Goal: Task Accomplishment & Management: Use online tool/utility

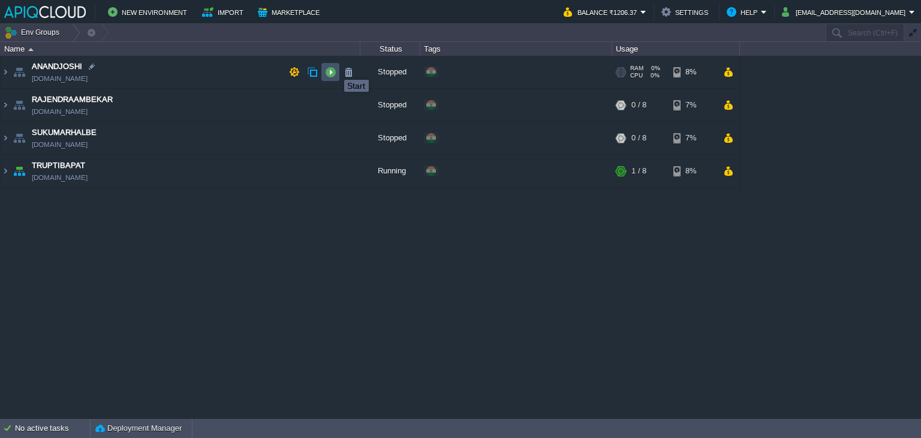
click at [335, 69] on button "button" at bounding box center [330, 72] width 11 height 11
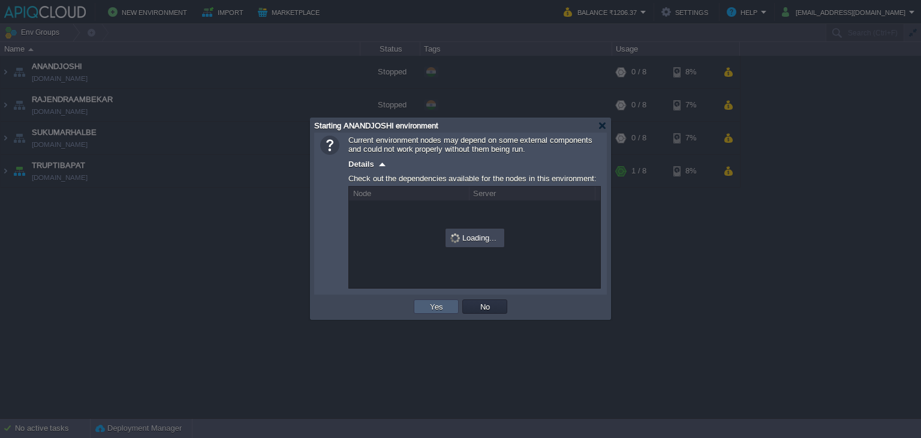
click at [428, 305] on button "Yes" at bounding box center [436, 306] width 20 height 11
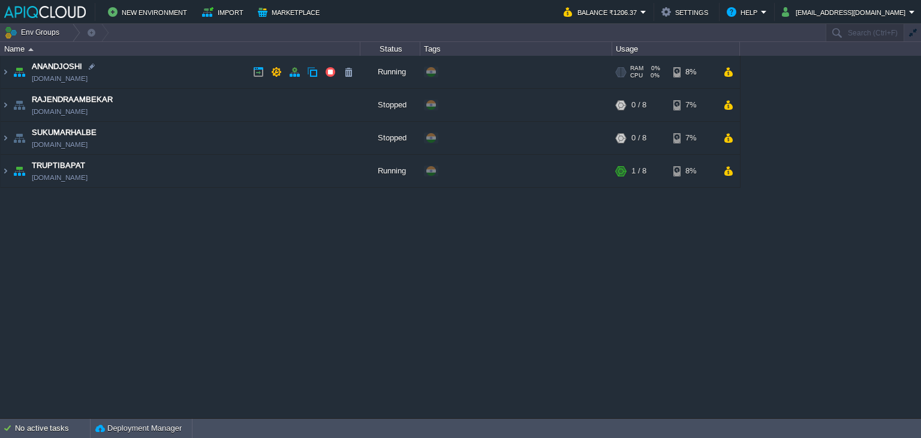
click at [227, 71] on td "ANANDJOSHI [DOMAIN_NAME]" at bounding box center [181, 72] width 360 height 33
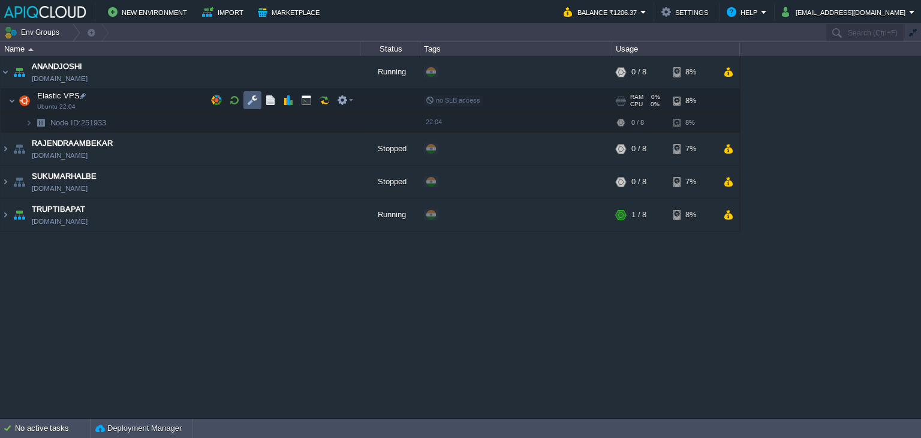
click at [250, 95] on button "button" at bounding box center [252, 100] width 11 height 11
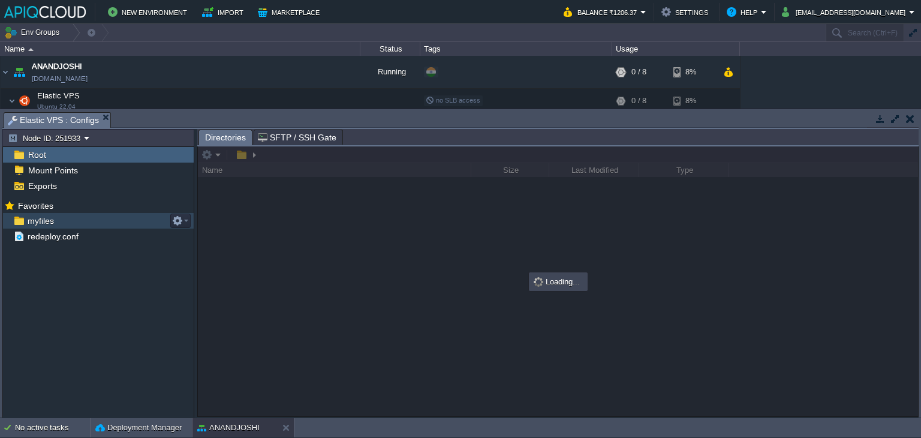
click at [45, 220] on span "myfiles" at bounding box center [40, 220] width 31 height 11
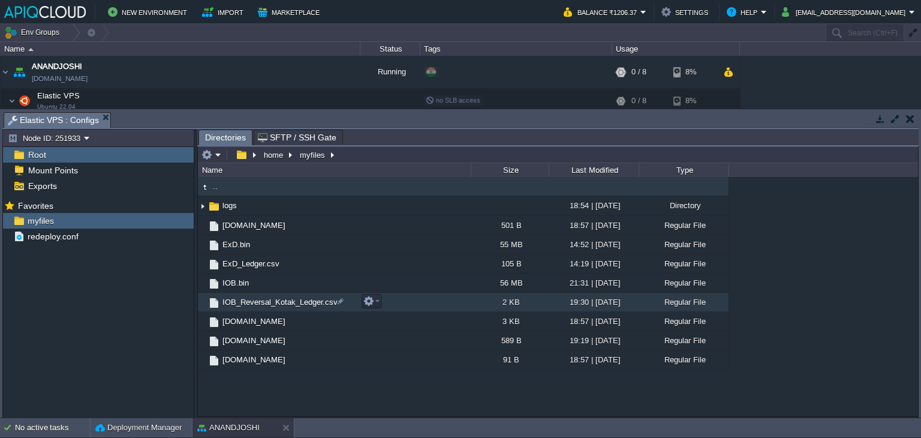
click at [295, 302] on span "IOB_Reversal_Kotak_Ledger.csv" at bounding box center [280, 302] width 119 height 10
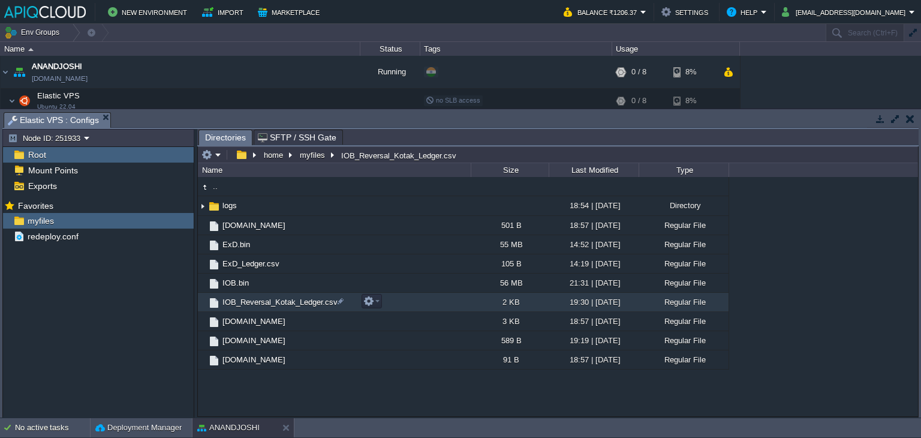
click at [295, 302] on span "IOB_Reversal_Kotak_Ledger.csv" at bounding box center [280, 302] width 119 height 10
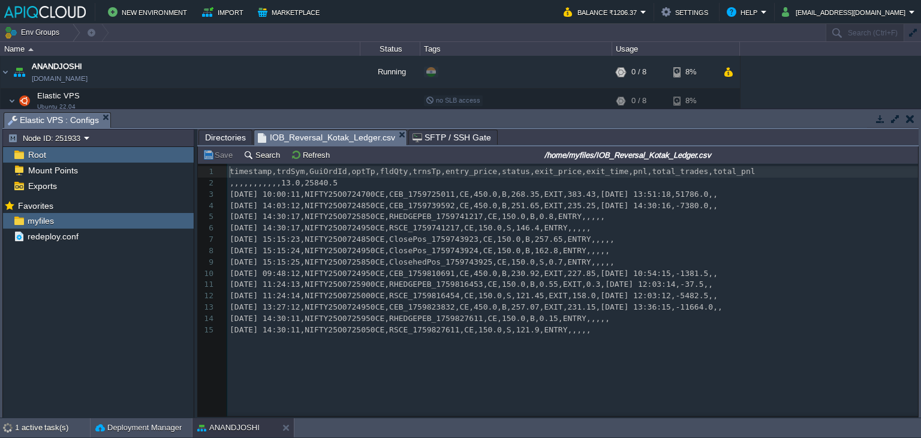
scroll to position [4, 0]
click at [911, 117] on button "button" at bounding box center [910, 118] width 8 height 11
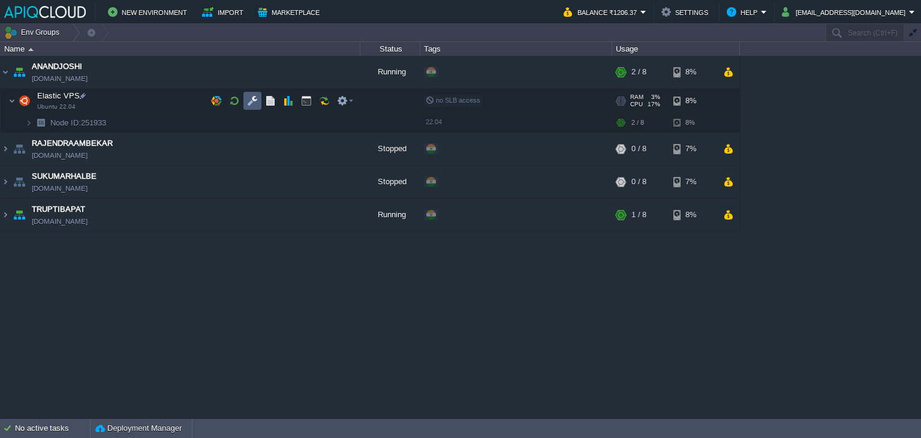
click at [251, 101] on button "button" at bounding box center [252, 100] width 11 height 11
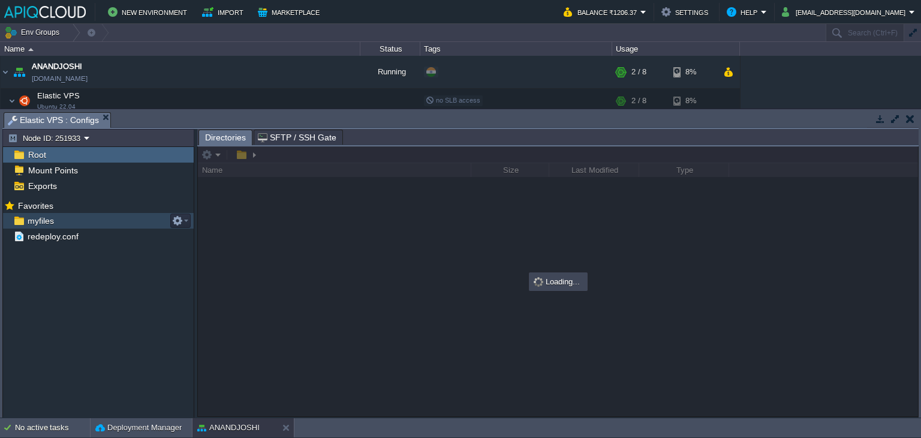
click at [34, 215] on span "myfiles" at bounding box center [40, 220] width 31 height 11
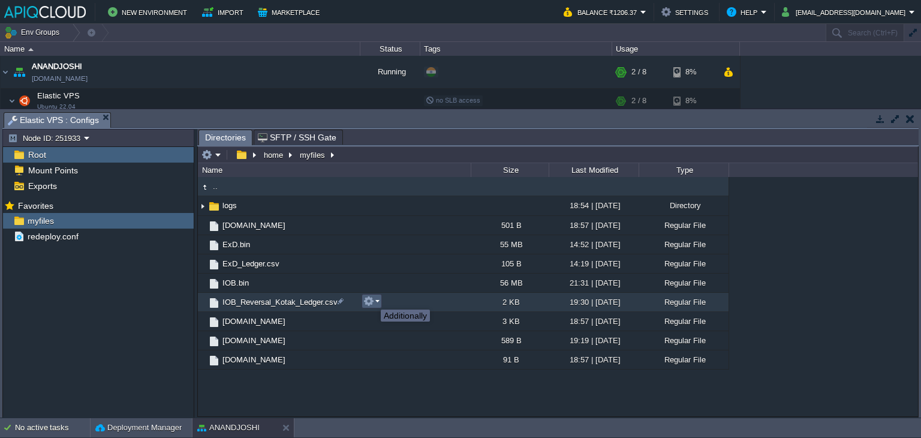
click at [372, 298] on button "button" at bounding box center [368, 300] width 11 height 11
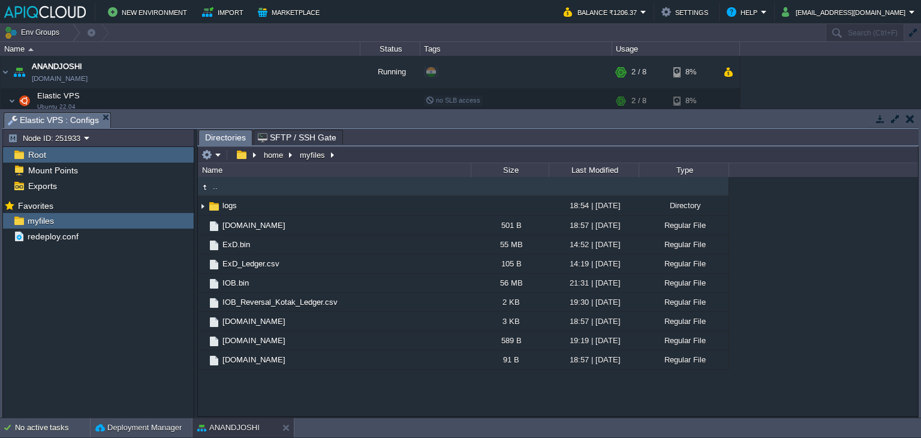
click at [695, 376] on div ".. logs 18:54 | [DATE] Directory [DOMAIN_NAME] 501 B 18:57 | [DATE] Regular Fil…" at bounding box center [558, 296] width 720 height 239
click at [907, 114] on button "button" at bounding box center [910, 118] width 8 height 11
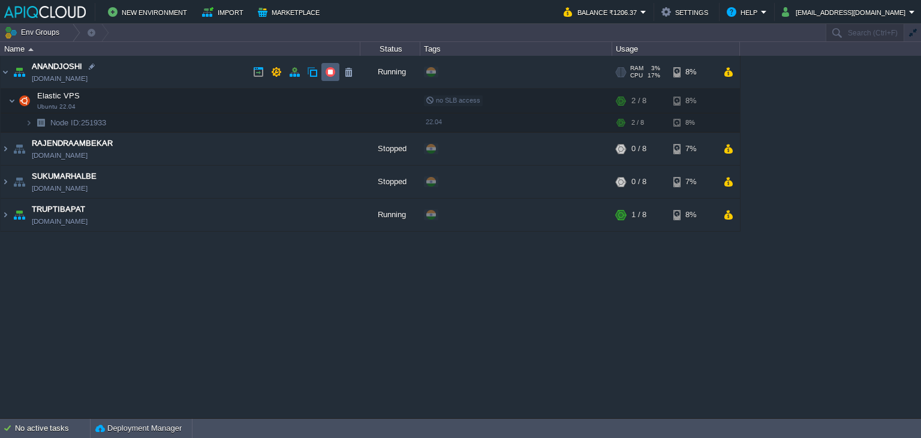
click at [329, 71] on button "button" at bounding box center [330, 72] width 11 height 11
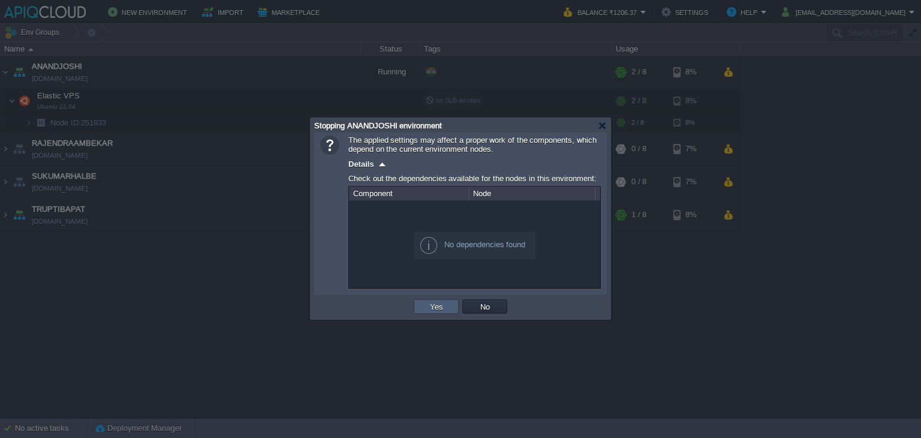
click at [432, 303] on button "Yes" at bounding box center [436, 306] width 20 height 11
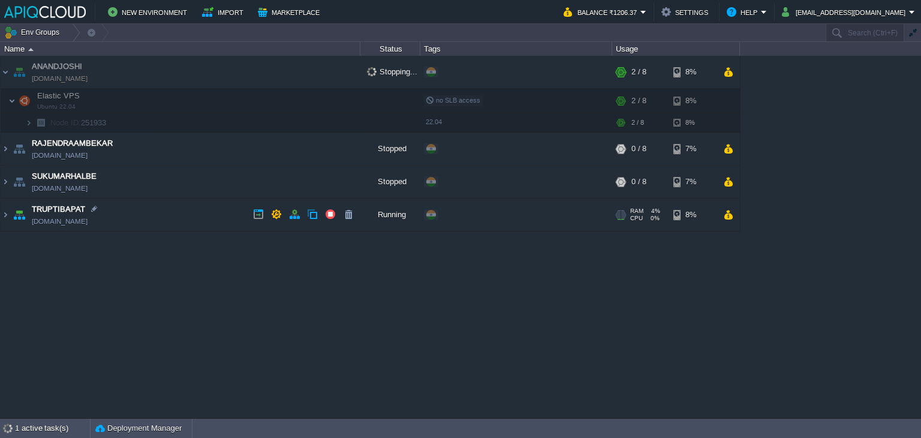
click at [199, 216] on td "TRUPTIBAPAT [DOMAIN_NAME]" at bounding box center [181, 214] width 360 height 33
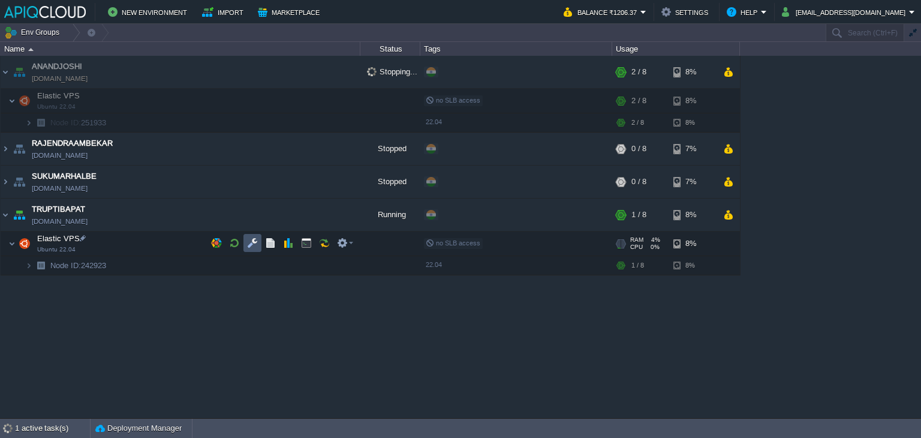
click at [252, 242] on button "button" at bounding box center [252, 242] width 11 height 11
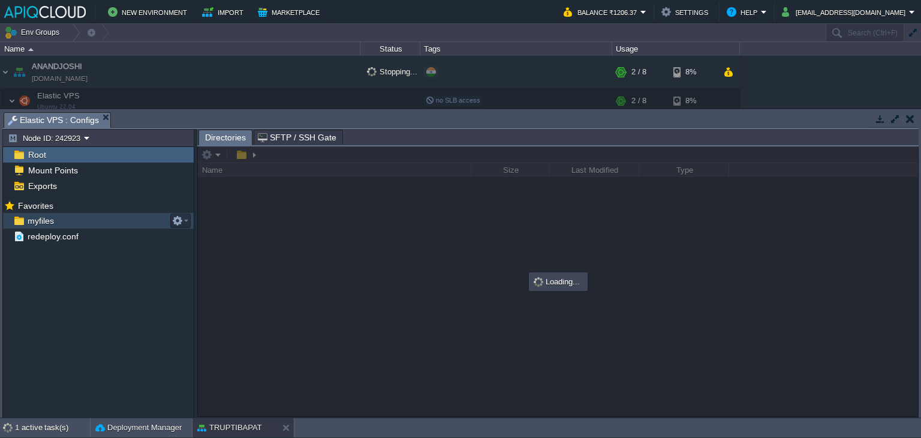
click at [44, 222] on span "myfiles" at bounding box center [40, 220] width 31 height 11
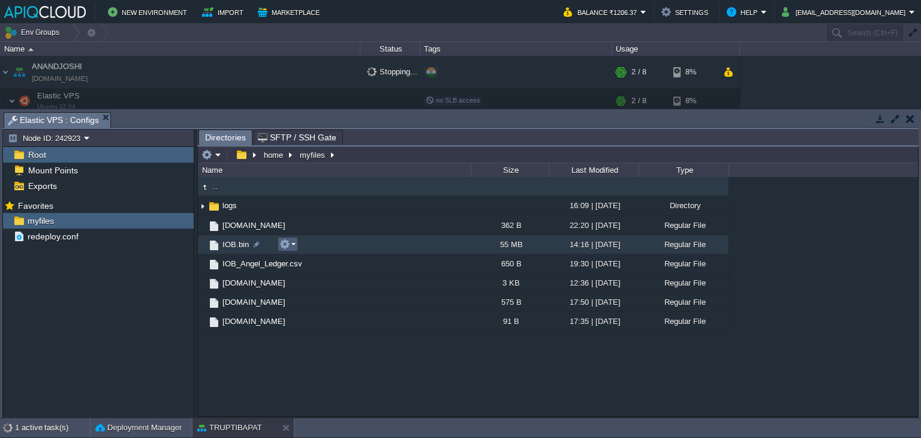
click at [291, 246] on em at bounding box center [287, 244] width 16 height 11
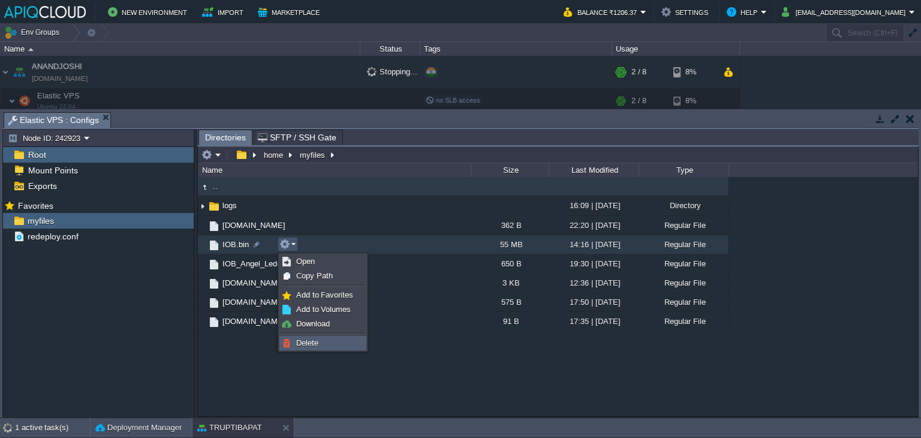
click at [307, 341] on span "Delete" at bounding box center [307, 342] width 22 height 9
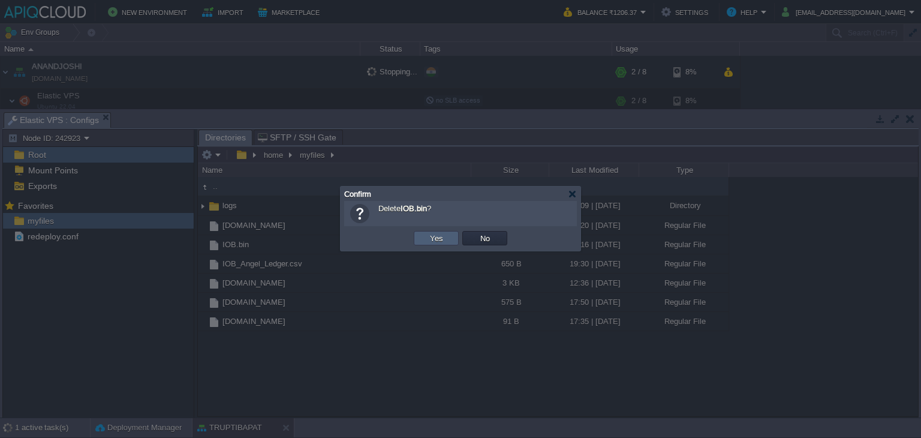
click at [438, 237] on button "Yes" at bounding box center [436, 238] width 20 height 11
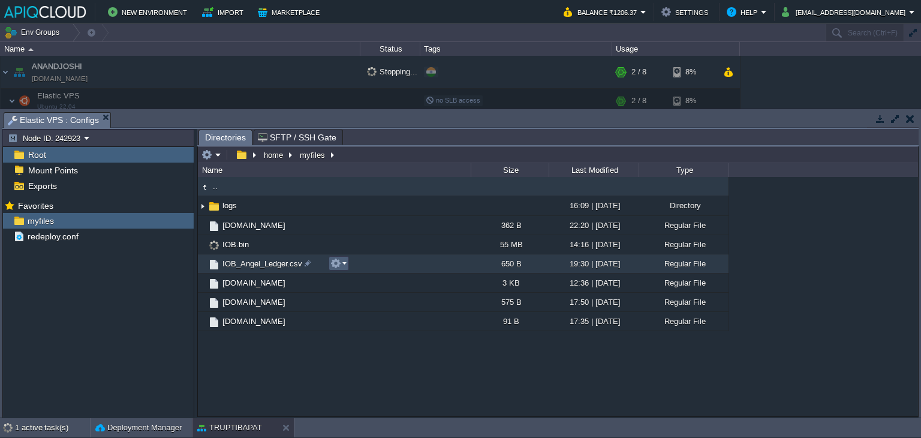
click at [336, 262] on button "button" at bounding box center [335, 263] width 11 height 11
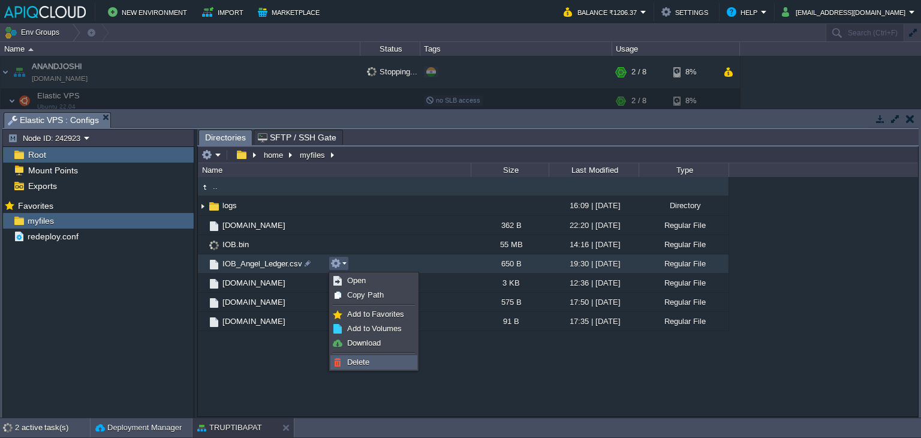
click at [358, 362] on span "Delete" at bounding box center [358, 361] width 22 height 9
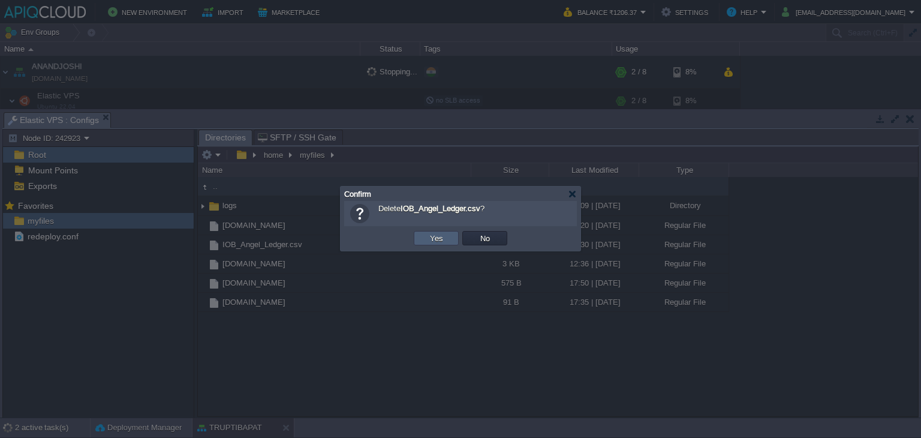
click at [439, 242] on button "Yes" at bounding box center [436, 238] width 20 height 11
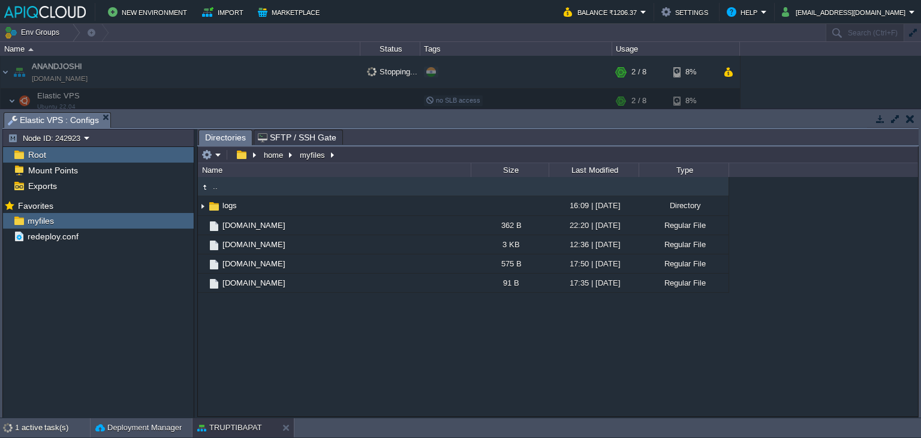
click at [906, 119] on button "button" at bounding box center [910, 118] width 8 height 11
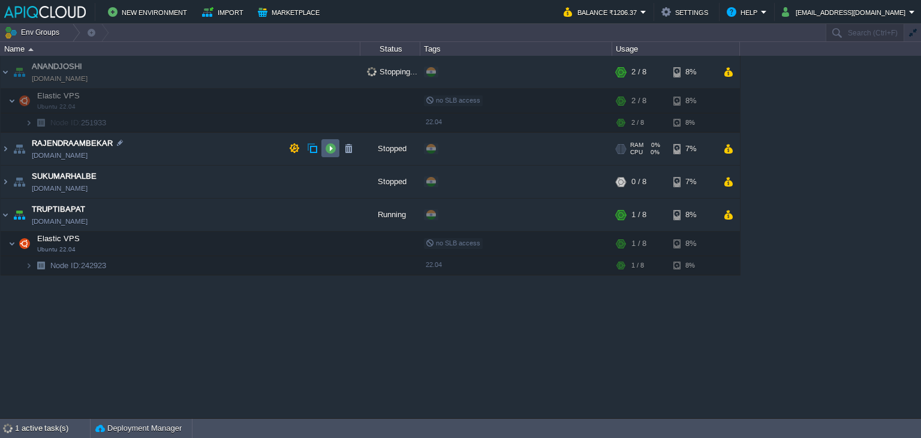
click at [331, 143] on button "button" at bounding box center [330, 148] width 11 height 11
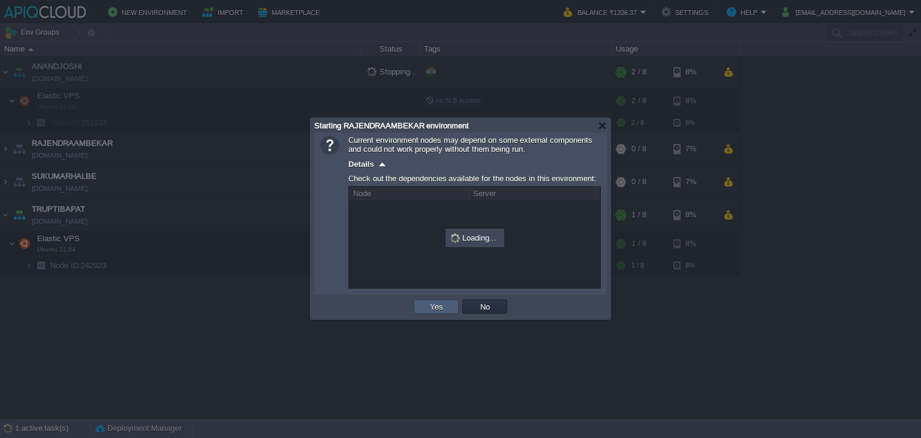
click at [432, 311] on button "Yes" at bounding box center [436, 306] width 20 height 11
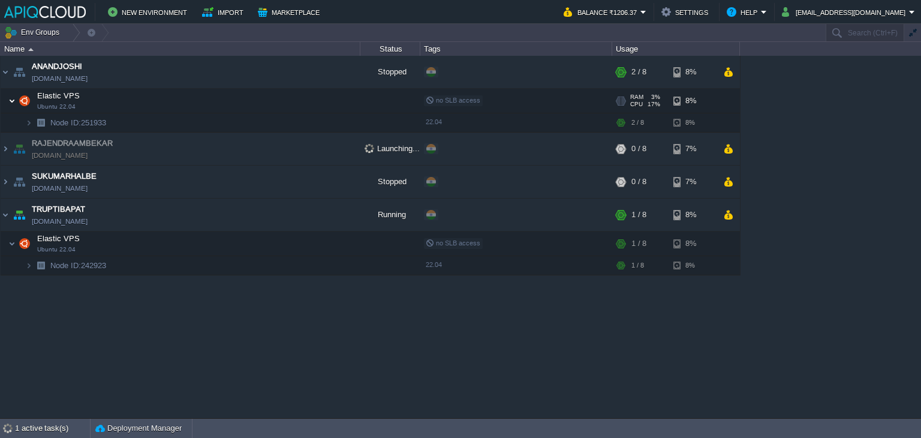
click at [10, 98] on img at bounding box center [11, 101] width 7 height 24
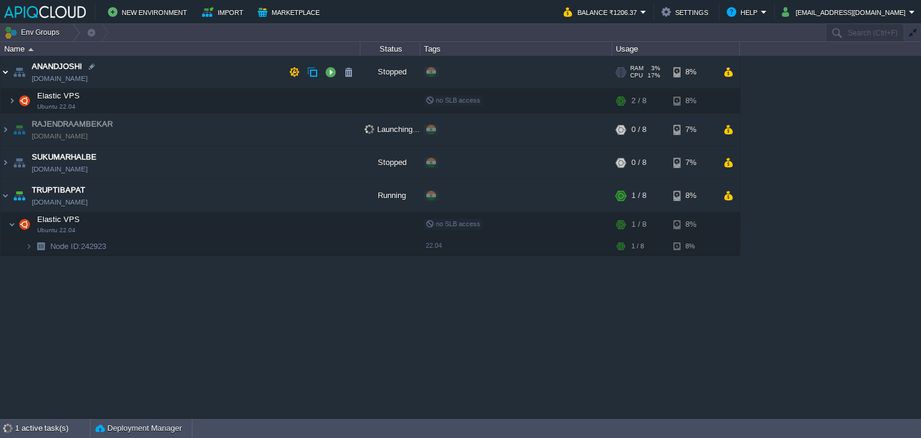
click at [2, 68] on img at bounding box center [6, 72] width 10 height 32
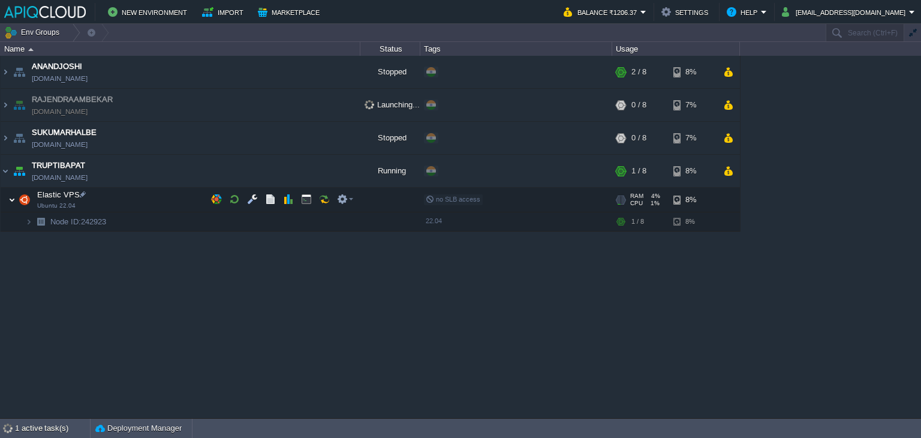
click at [8, 193] on img at bounding box center [11, 200] width 7 height 24
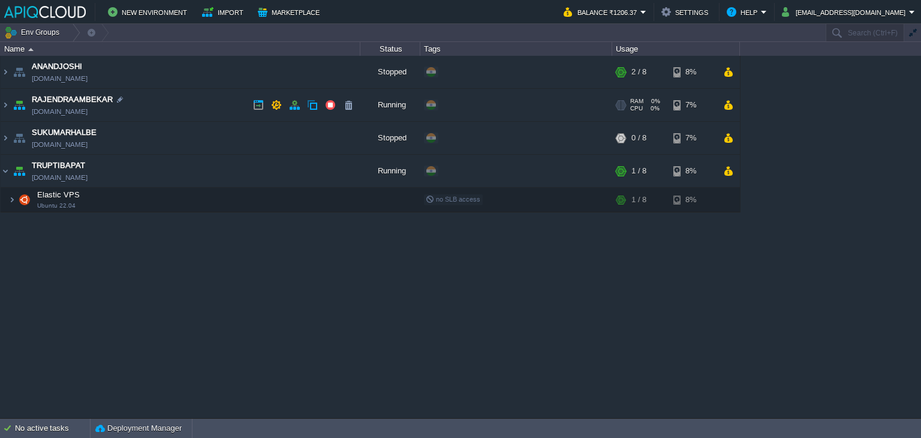
click at [236, 102] on td "RAJENDRAAMBEKAR [DOMAIN_NAME]" at bounding box center [181, 105] width 360 height 33
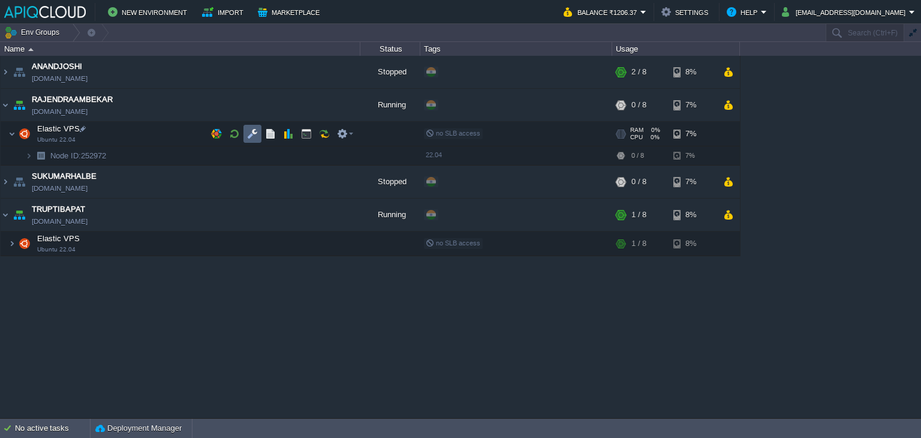
click at [253, 134] on button "button" at bounding box center [252, 133] width 11 height 11
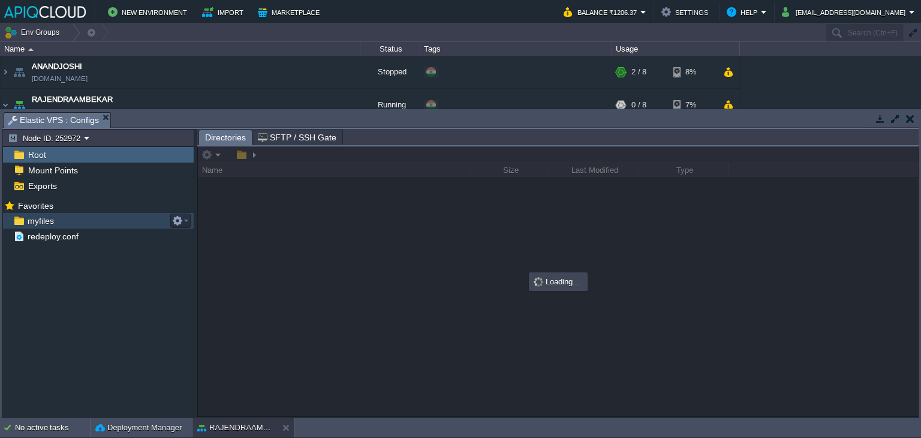
click at [40, 222] on span "myfiles" at bounding box center [40, 220] width 31 height 11
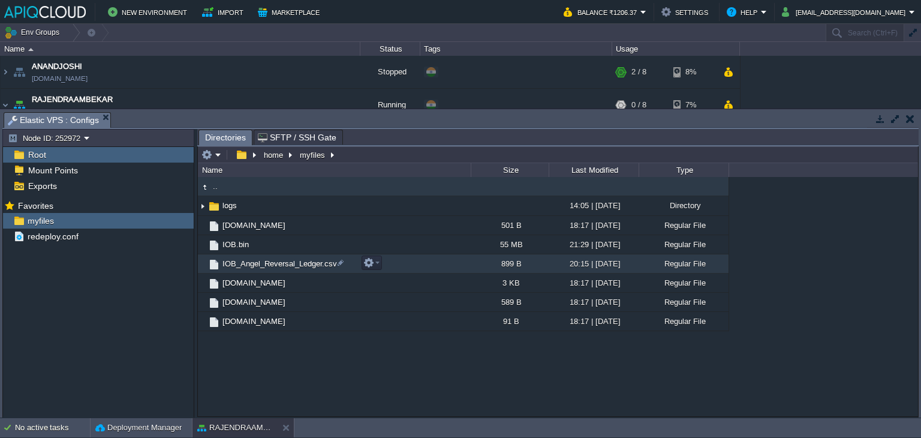
click at [295, 262] on span "IOB_Angel_Reversal_Ledger.csv" at bounding box center [280, 263] width 118 height 10
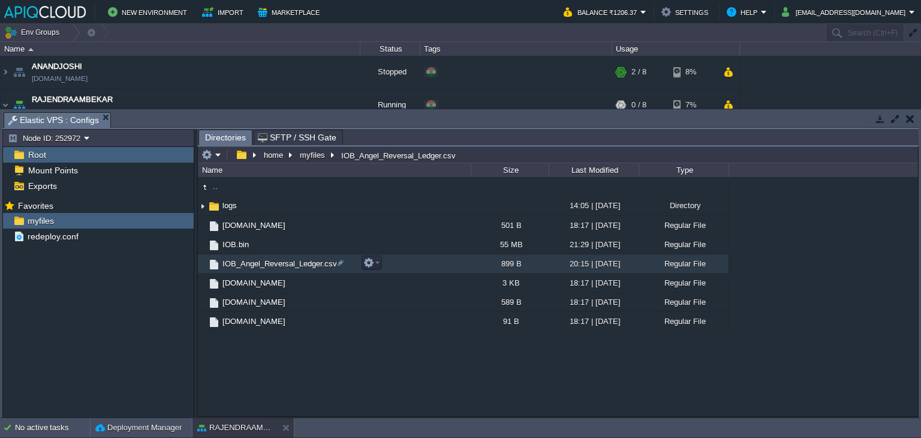
click at [295, 262] on span "IOB_Angel_Reversal_Ledger.csv" at bounding box center [280, 263] width 118 height 10
click at [271, 267] on span "IOB_Angel_Reversal_Ledger.csv" at bounding box center [280, 263] width 118 height 10
click at [229, 140] on span "Directories" at bounding box center [225, 137] width 41 height 15
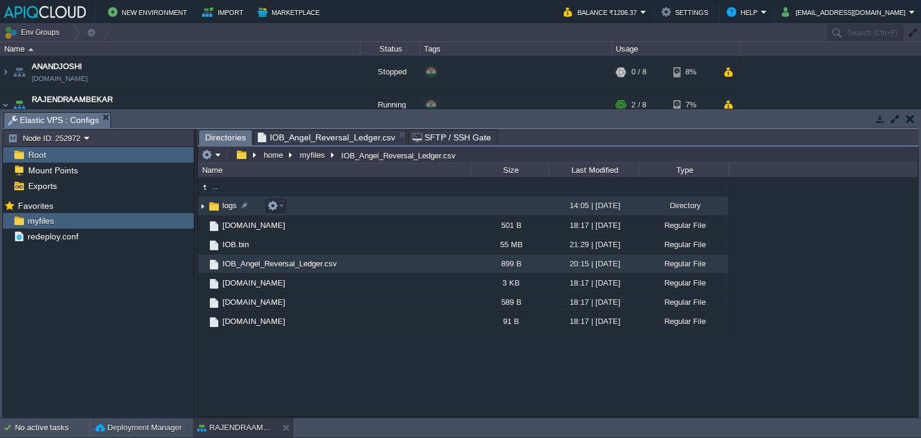
click at [200, 207] on img at bounding box center [203, 206] width 10 height 19
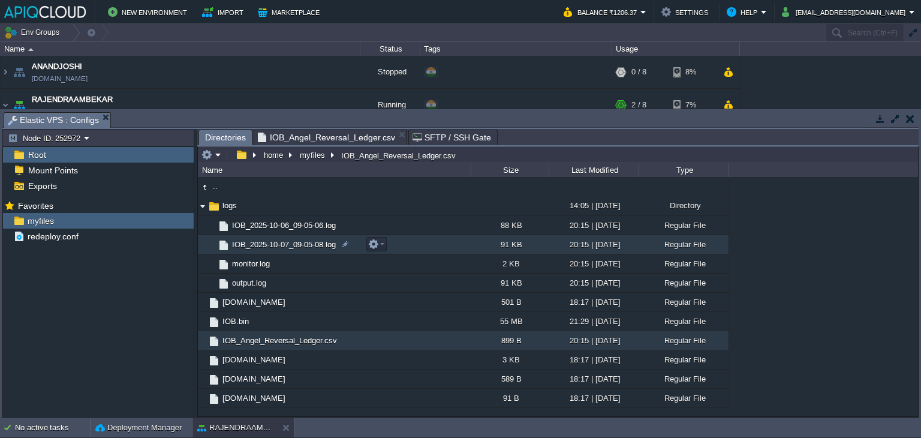
click at [298, 245] on span "IOB_2025-10-07_09-05-08.log" at bounding box center [283, 244] width 107 height 10
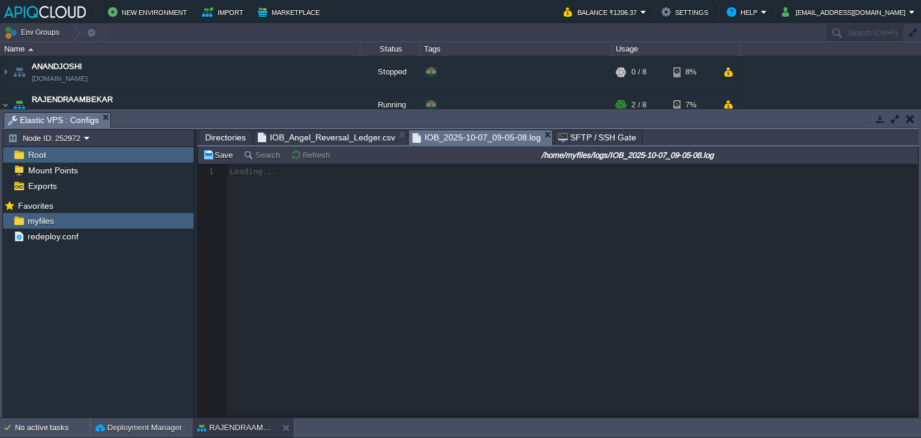
click at [315, 137] on span "IOB_Angel_Reversal_Ledger.csv" at bounding box center [326, 137] width 137 height 14
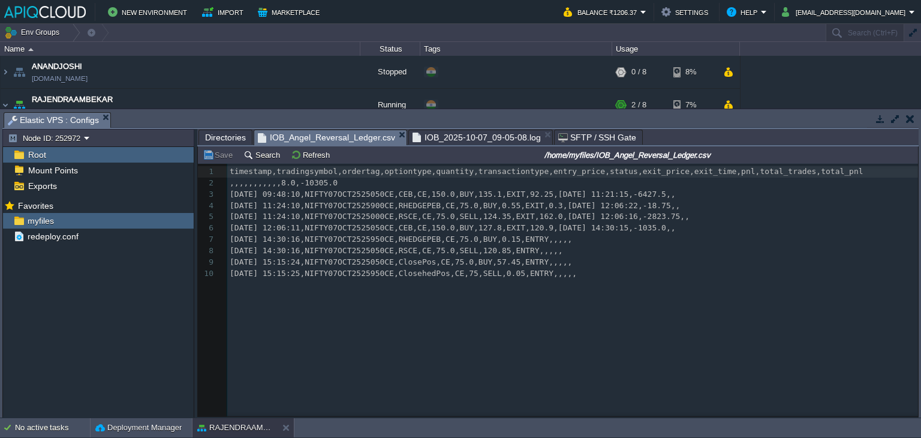
click at [454, 142] on span "IOB_2025-10-07_09-05-08.log" at bounding box center [476, 137] width 128 height 14
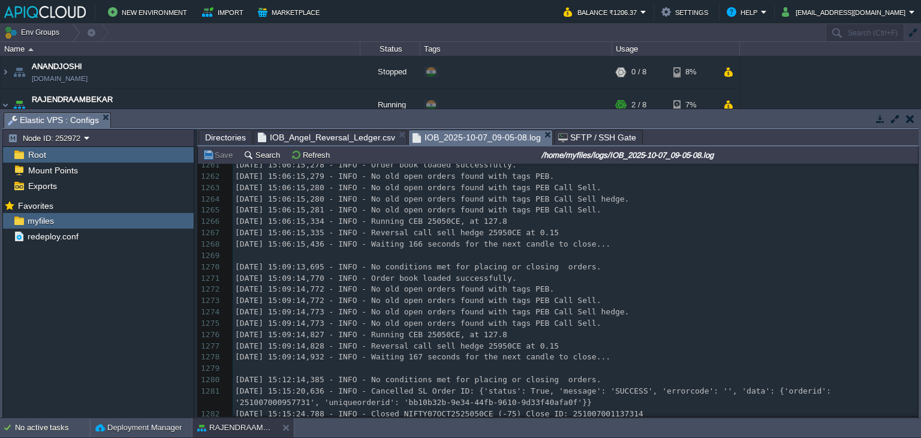
scroll to position [0, 0]
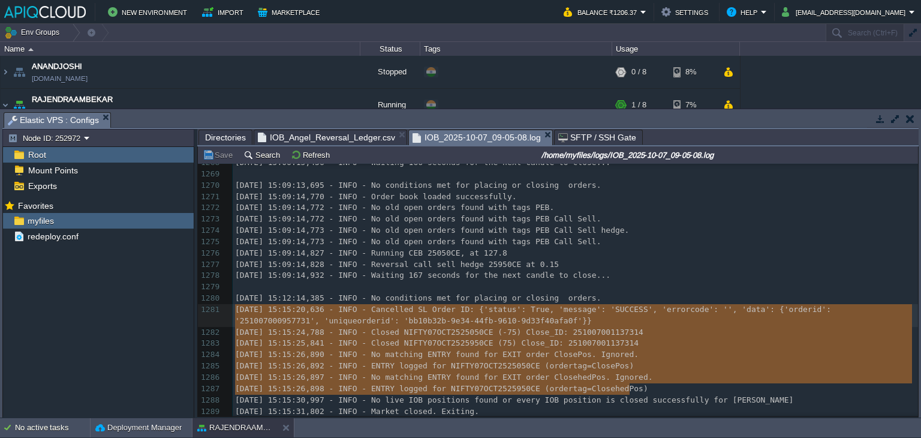
type textarea "[DATE] 15:15:24,788 - INFO - Closed NIFTY07OCT2525050CE (-75) Close_ID: 2510070…"
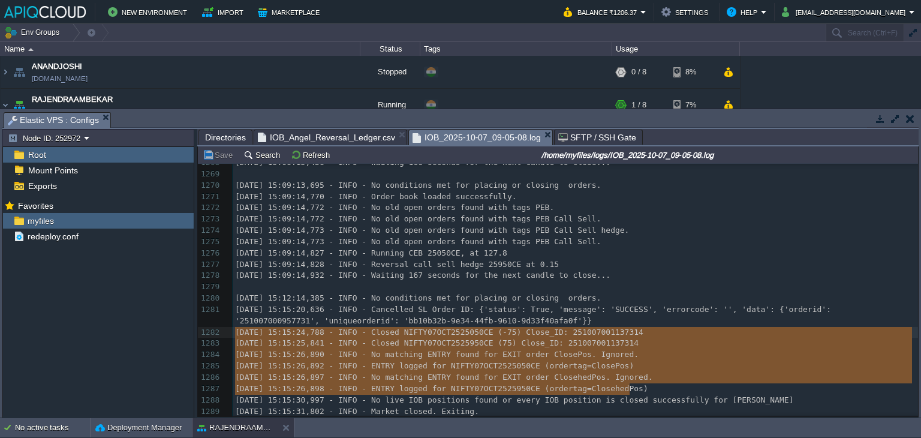
drag, startPoint x: 635, startPoint y: 387, endPoint x: 236, endPoint y: 325, distance: 403.2
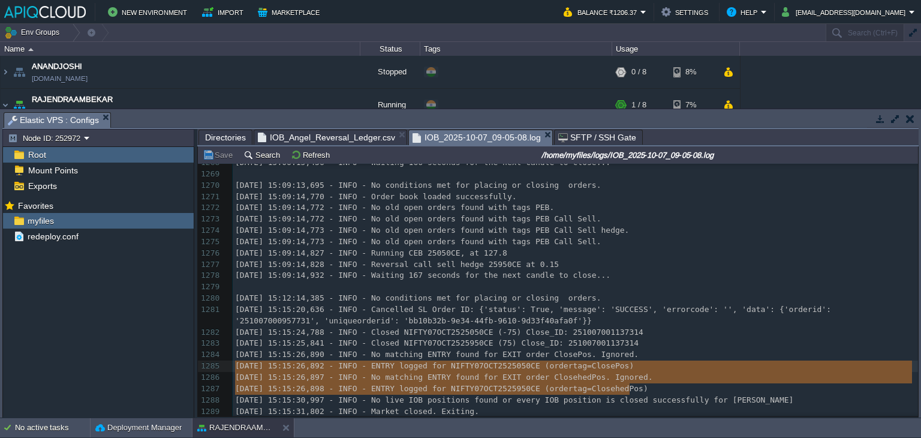
type textarea "[DATE] 15:15:26,890 - INFO - No matching ENTRY found for EXIT order ClosePos. I…"
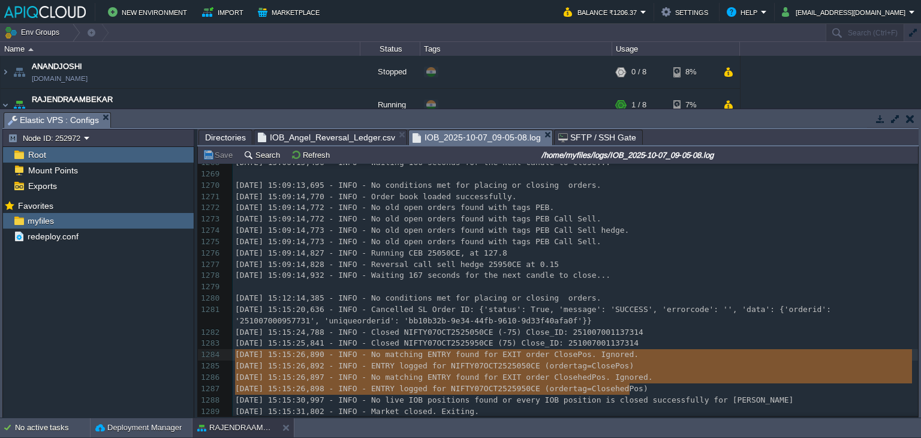
drag, startPoint x: 637, startPoint y: 385, endPoint x: 210, endPoint y: 357, distance: 428.3
click at [227, 139] on span "Directories" at bounding box center [225, 137] width 41 height 14
click at [463, 137] on span "IOB_2025-10-07_09-05-08.log" at bounding box center [476, 137] width 128 height 15
drag, startPoint x: 907, startPoint y: 116, endPoint x: 801, endPoint y: 159, distance: 114.9
click at [907, 116] on button "button" at bounding box center [910, 118] width 8 height 11
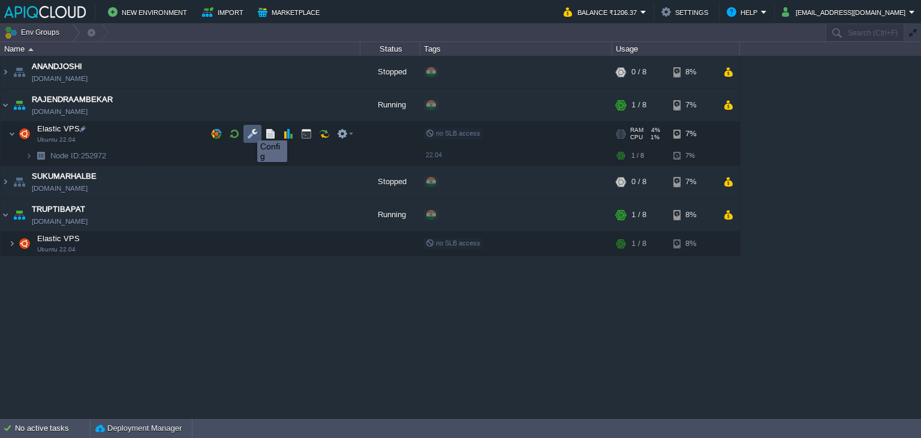
click at [248, 129] on button "button" at bounding box center [252, 133] width 11 height 11
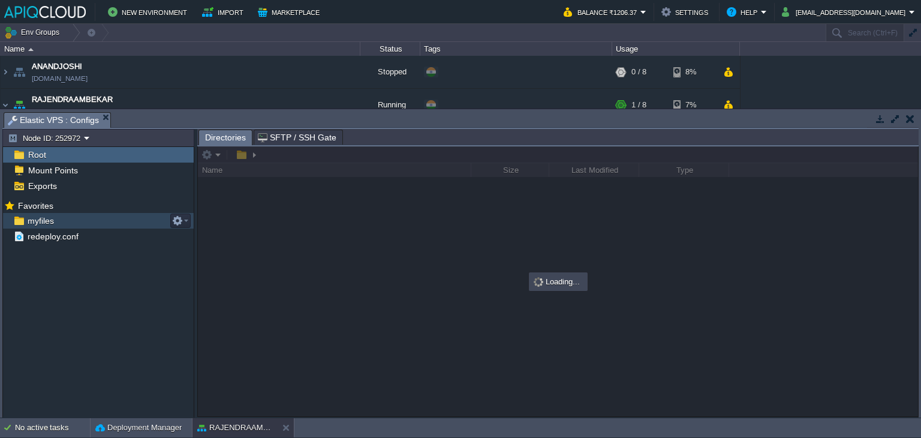
click at [40, 217] on span "myfiles" at bounding box center [40, 220] width 31 height 11
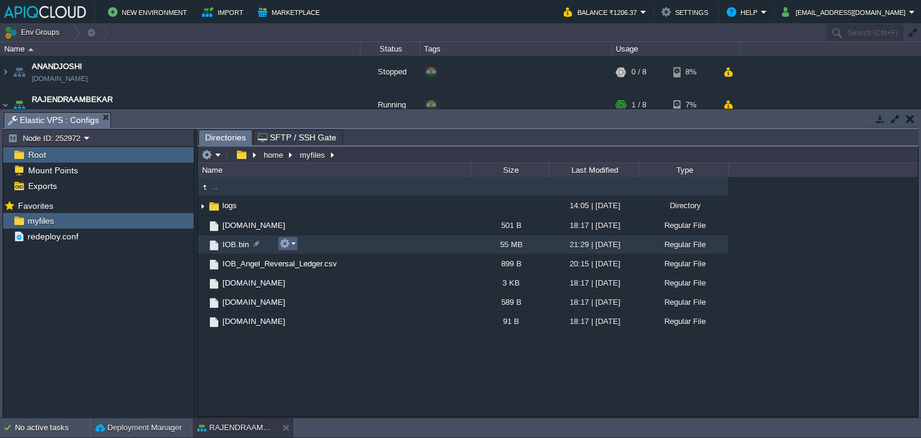
click at [290, 245] on em at bounding box center [287, 243] width 16 height 11
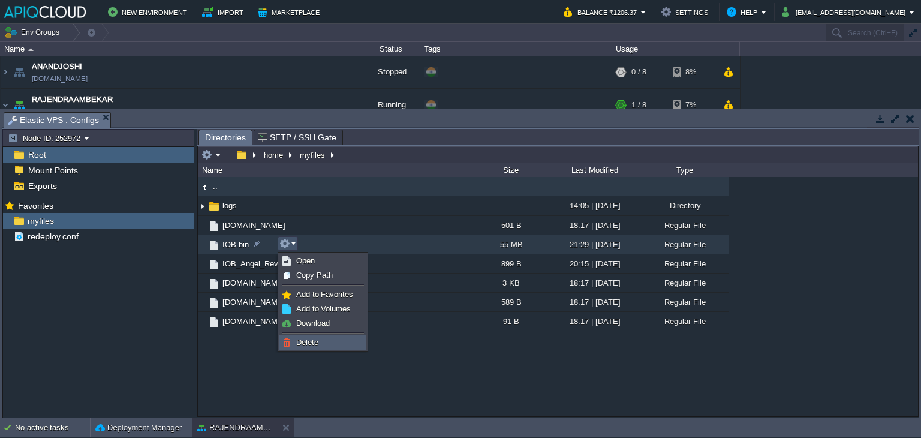
click at [316, 341] on span "Delete" at bounding box center [307, 341] width 22 height 9
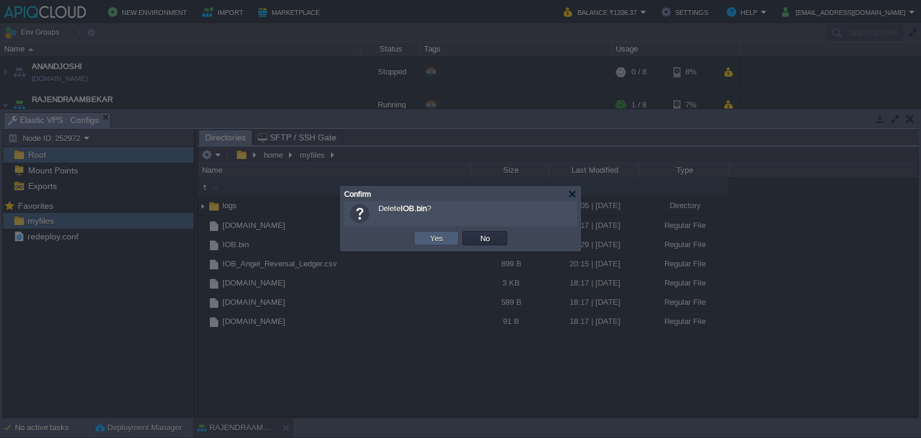
click at [431, 238] on button "Yes" at bounding box center [436, 238] width 20 height 11
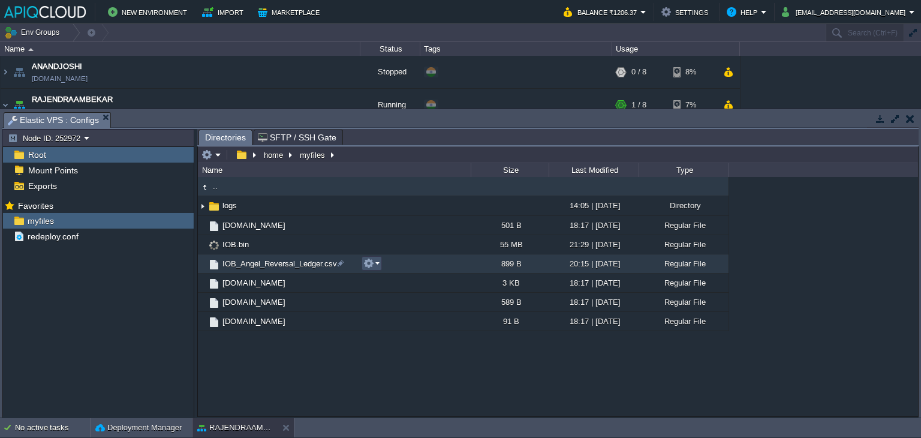
click at [373, 263] on button "button" at bounding box center [368, 263] width 11 height 11
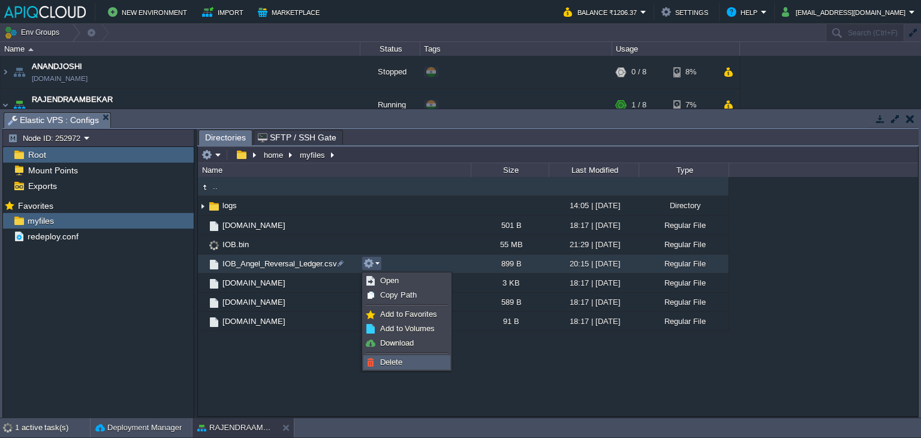
click at [391, 356] on link "Delete" at bounding box center [407, 361] width 86 height 13
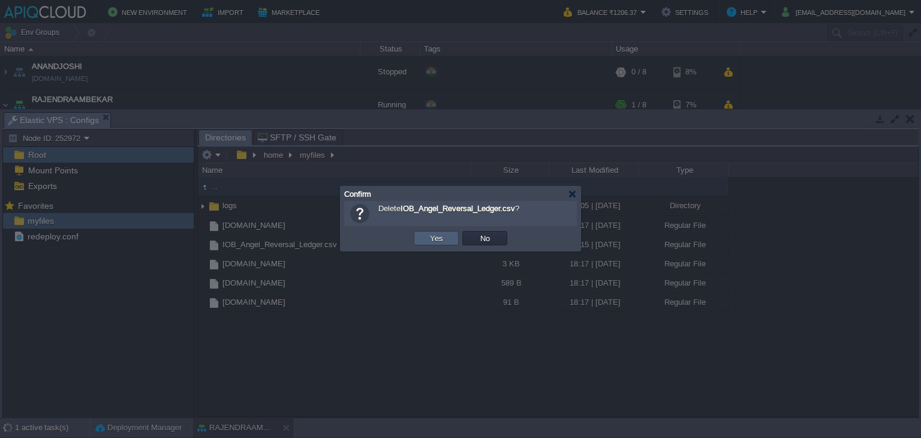
click at [435, 238] on button "Yes" at bounding box center [436, 238] width 20 height 11
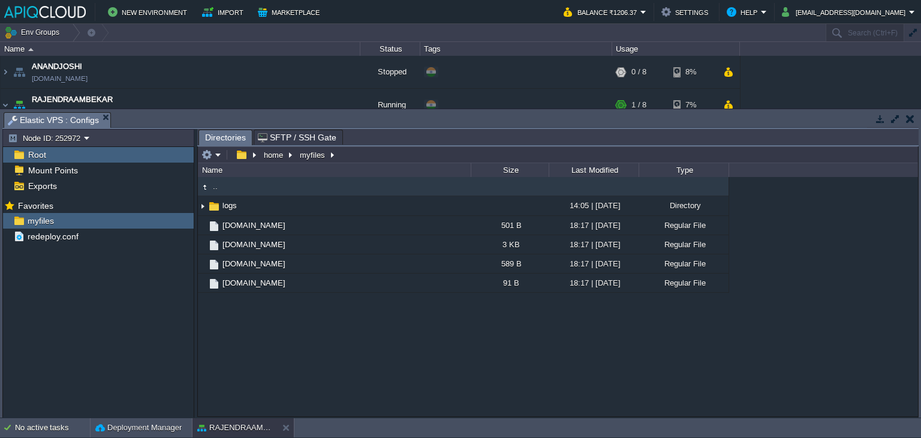
click at [400, 328] on div ".. logs 14:05 | [DATE] Directory [DOMAIN_NAME] 501 B 18:17 | [DATE] Regular Fil…" at bounding box center [558, 296] width 720 height 239
click at [911, 119] on button "button" at bounding box center [910, 118] width 8 height 11
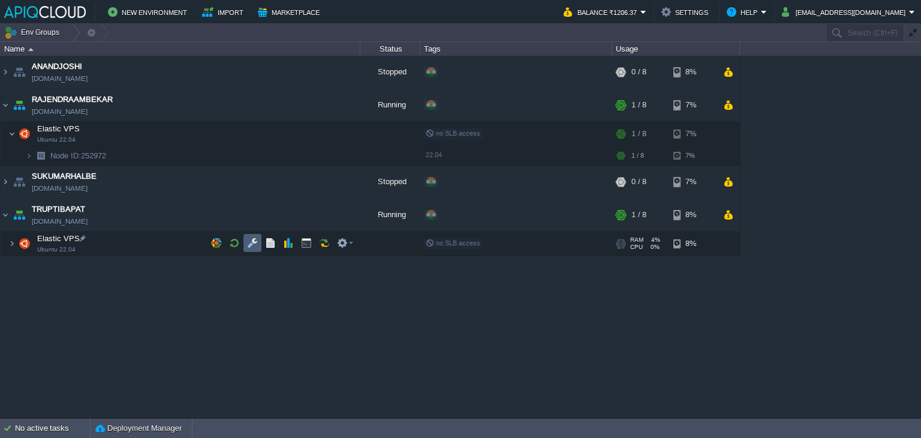
click at [252, 243] on button "button" at bounding box center [252, 242] width 11 height 11
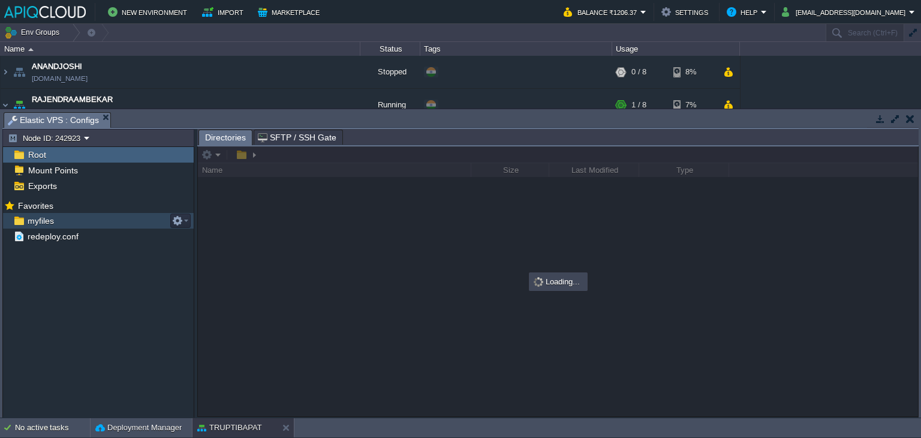
click at [27, 217] on span "myfiles" at bounding box center [40, 220] width 31 height 11
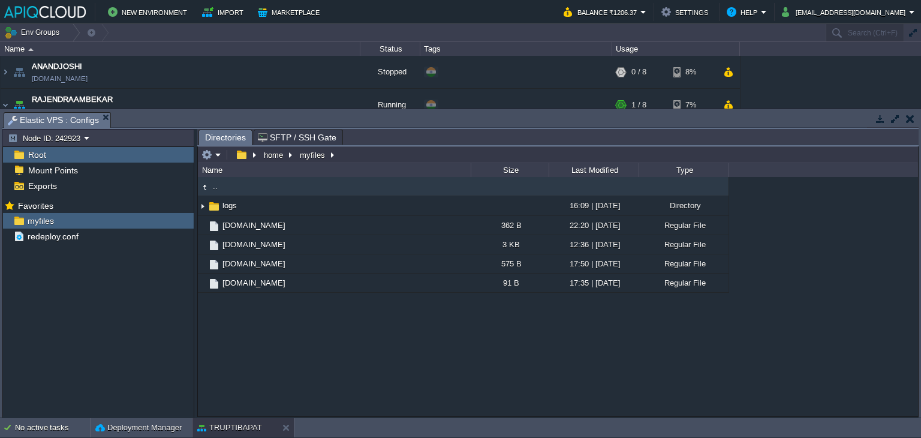
click at [912, 120] on button "button" at bounding box center [910, 118] width 8 height 11
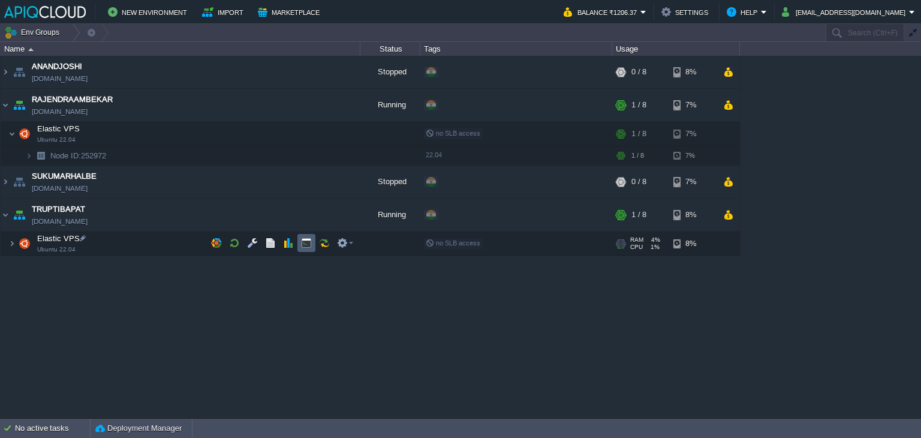
click at [307, 240] on button "button" at bounding box center [306, 242] width 11 height 11
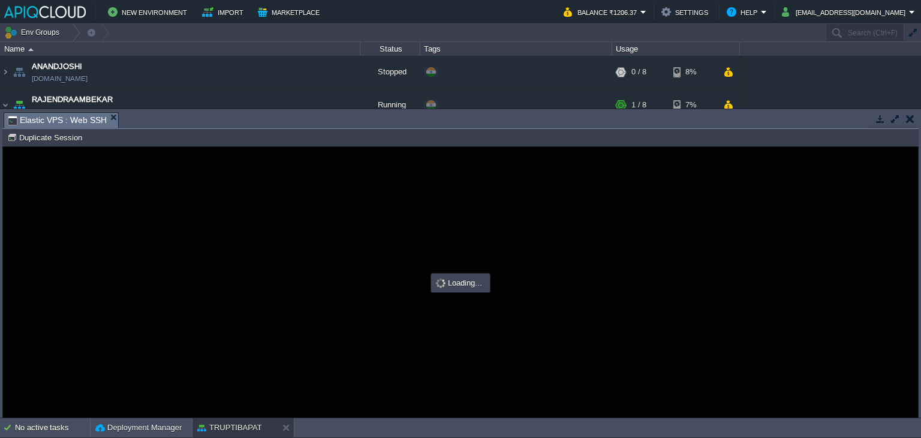
type input "#000000"
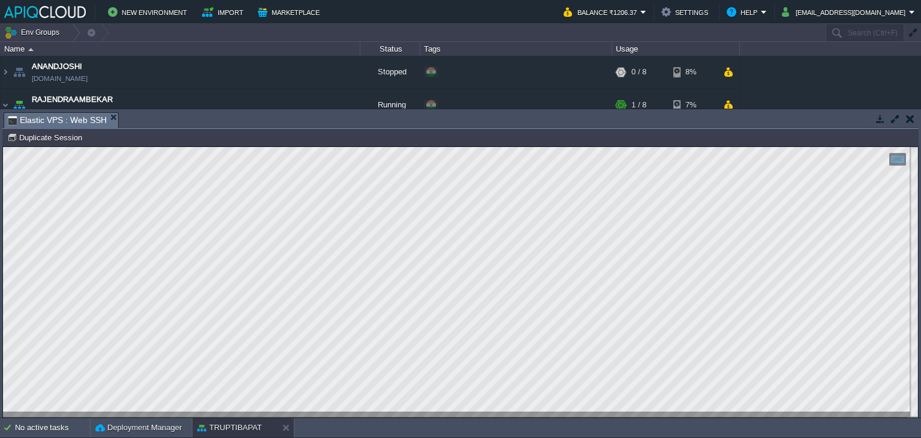
click at [907, 118] on button "button" at bounding box center [910, 118] width 8 height 11
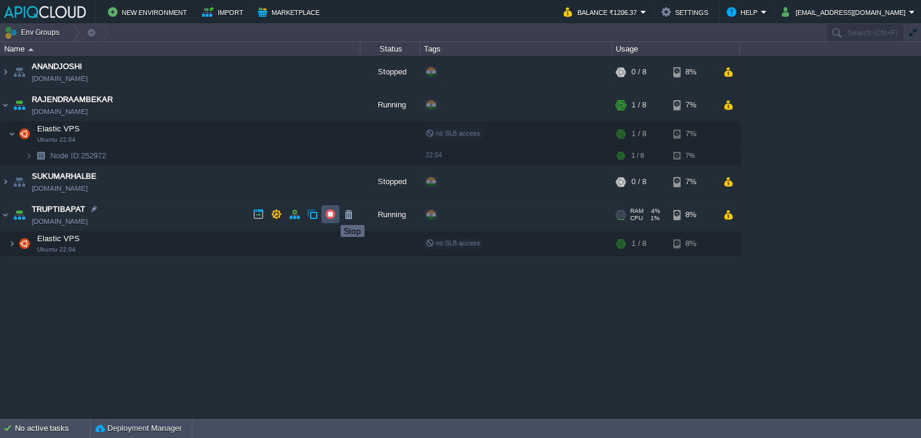
click at [331, 214] on button "button" at bounding box center [330, 214] width 11 height 11
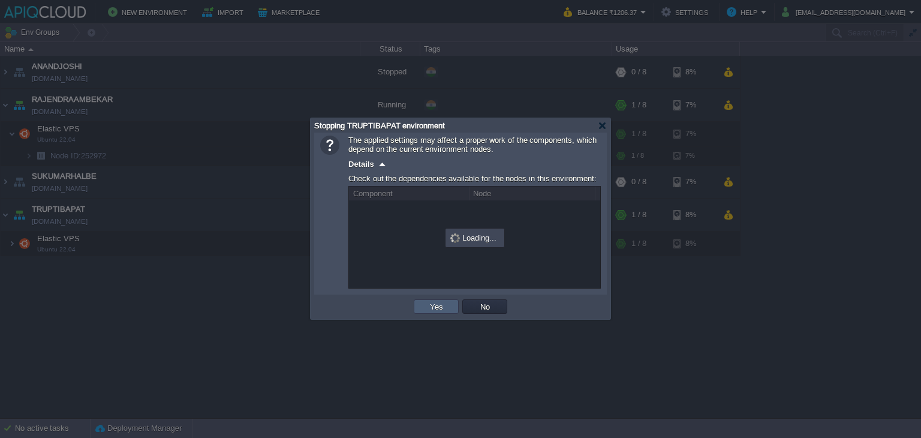
click at [444, 303] on button "Yes" at bounding box center [436, 306] width 20 height 11
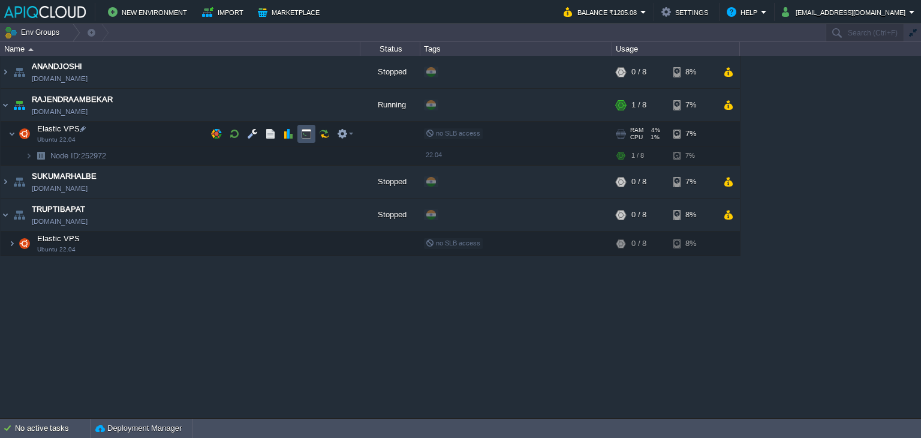
click at [304, 135] on button "button" at bounding box center [306, 133] width 11 height 11
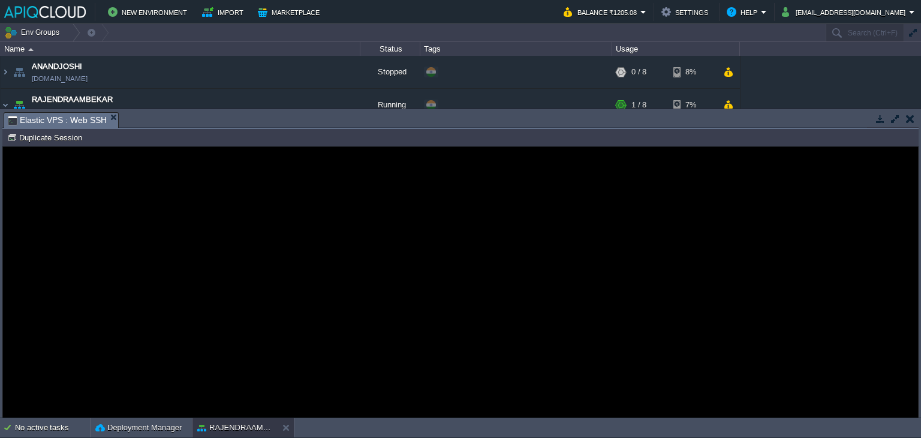
type input "#000000"
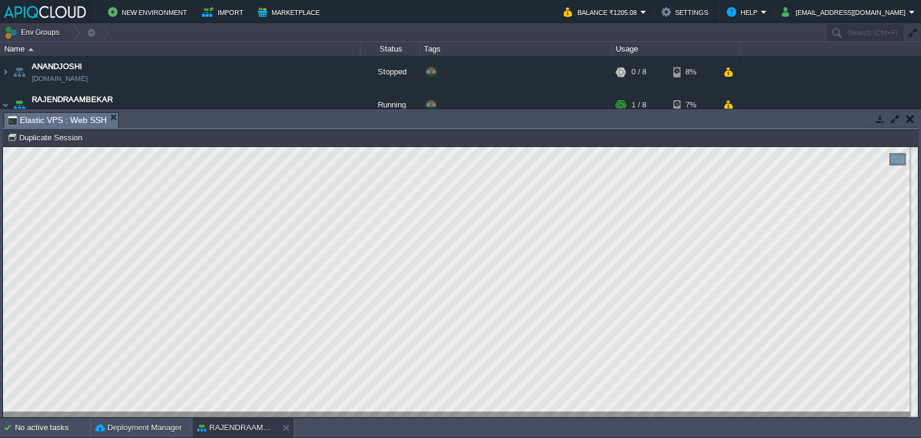
click at [909, 118] on button "button" at bounding box center [910, 118] width 8 height 11
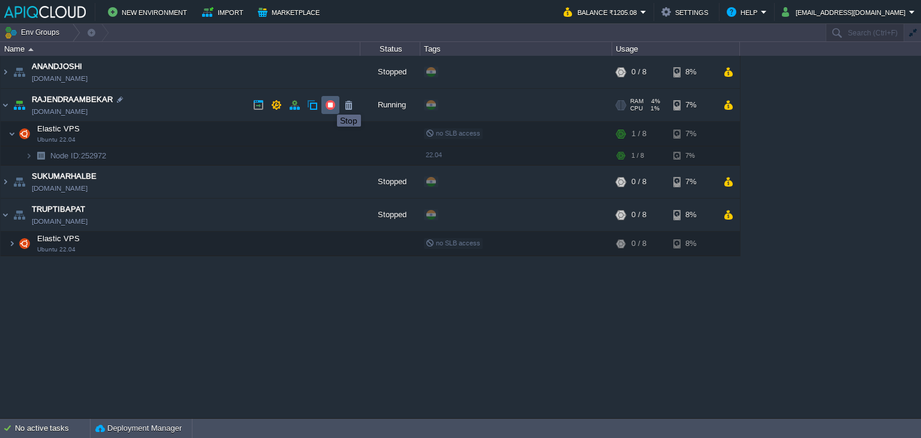
click at [328, 104] on button "button" at bounding box center [330, 104] width 11 height 11
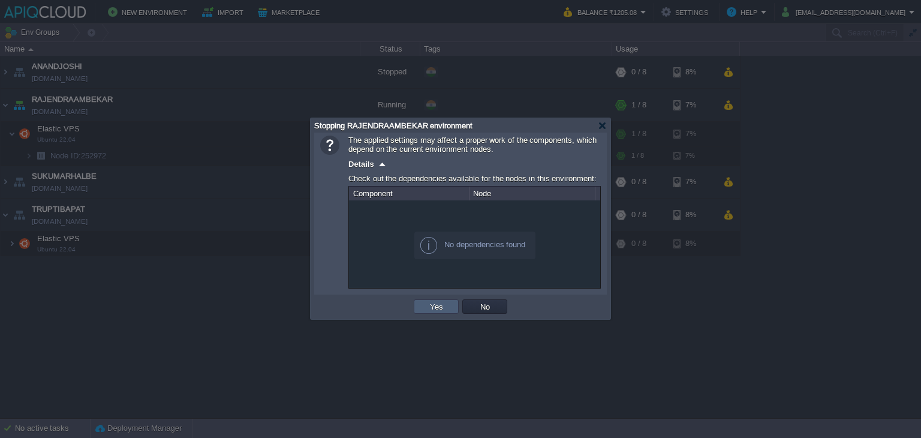
click at [439, 309] on button "Yes" at bounding box center [436, 306] width 20 height 11
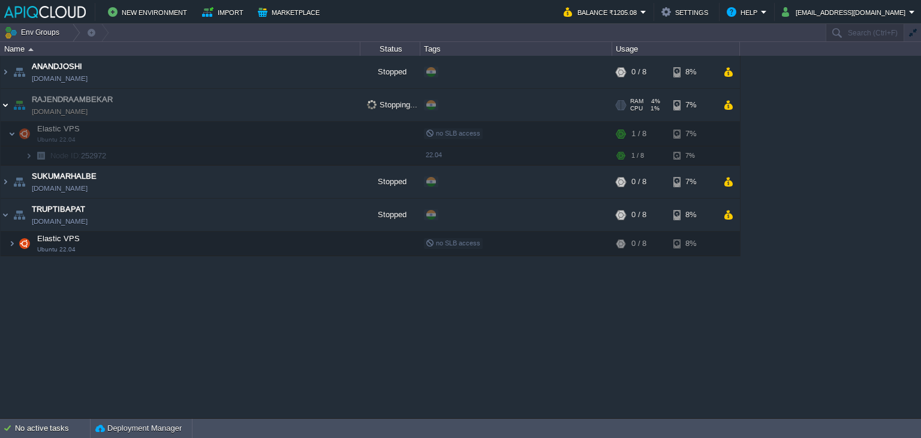
click at [6, 102] on img at bounding box center [6, 105] width 10 height 32
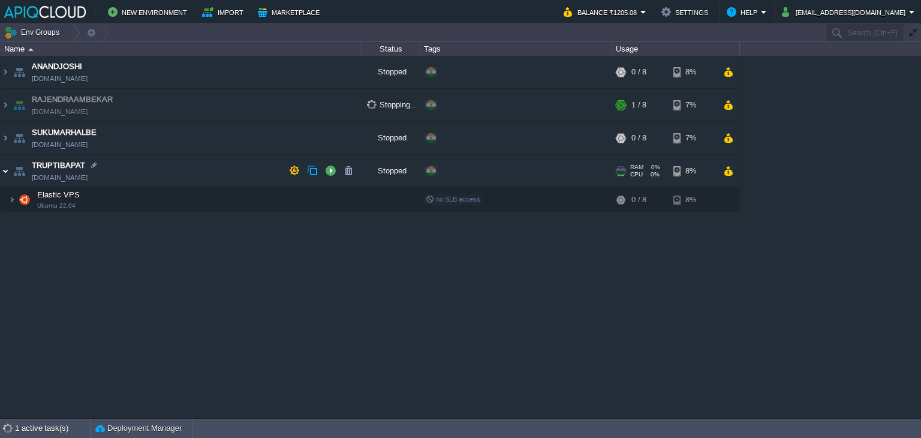
click at [4, 171] on img at bounding box center [6, 171] width 10 height 32
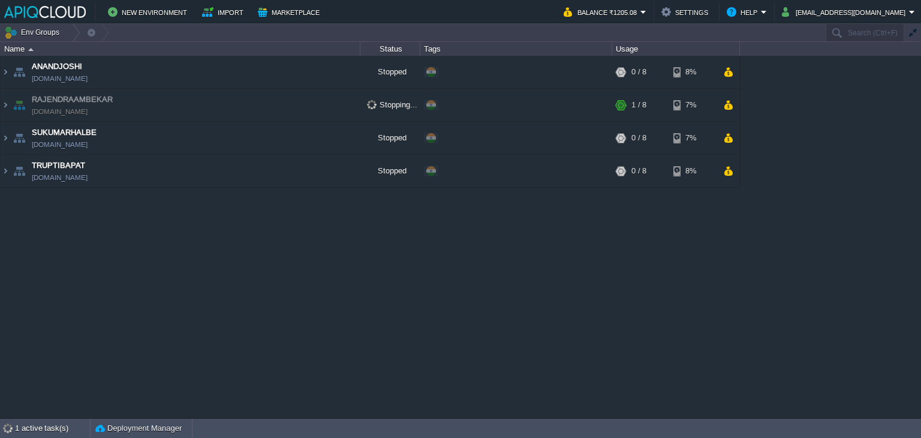
click at [232, 285] on div "ANANDJOSHI [DOMAIN_NAME] Stopped + Add to Env Group RAM 0% CPU 0% 0 / 8 8% Elas…" at bounding box center [460, 237] width 921 height 362
